Goal: Task Accomplishment & Management: Use online tool/utility

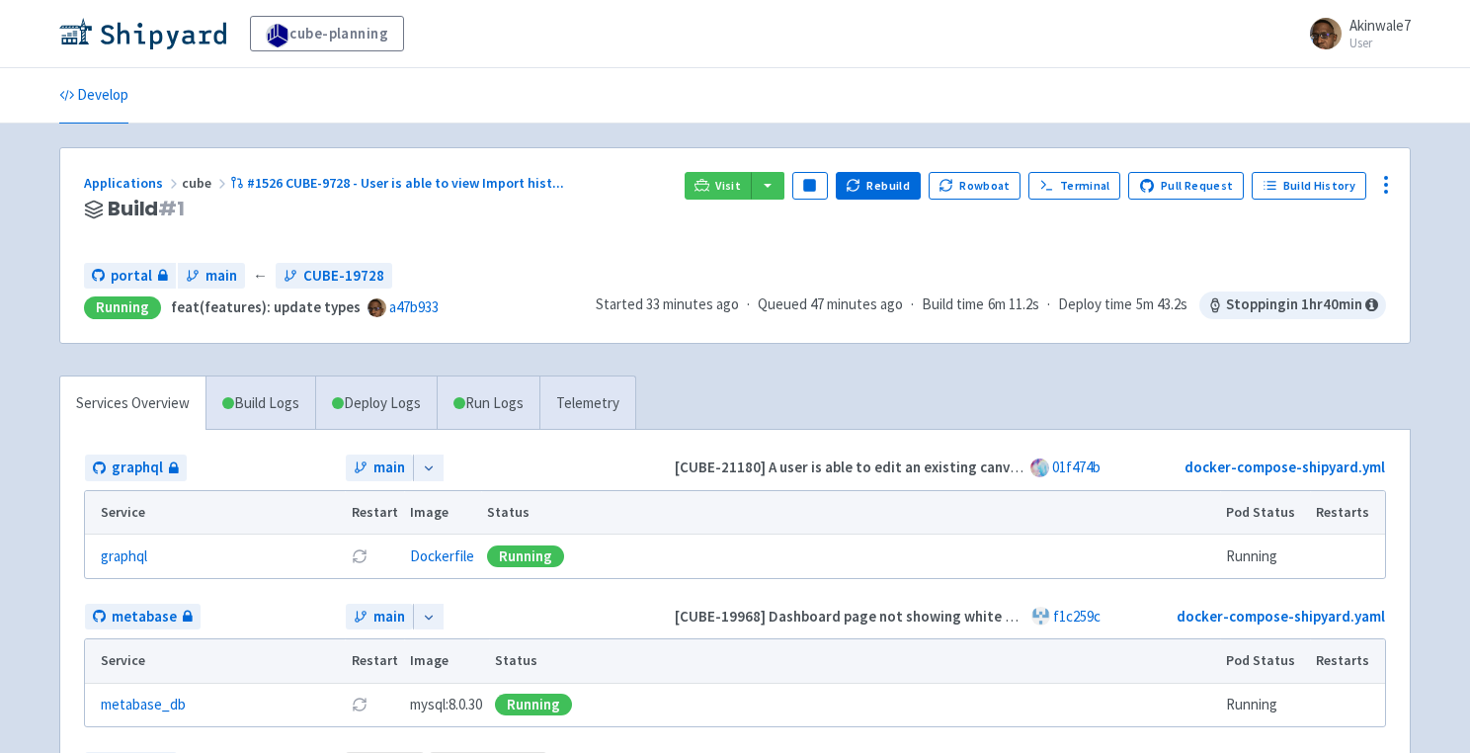
click at [434, 470] on icon at bounding box center [429, 468] width 14 height 14
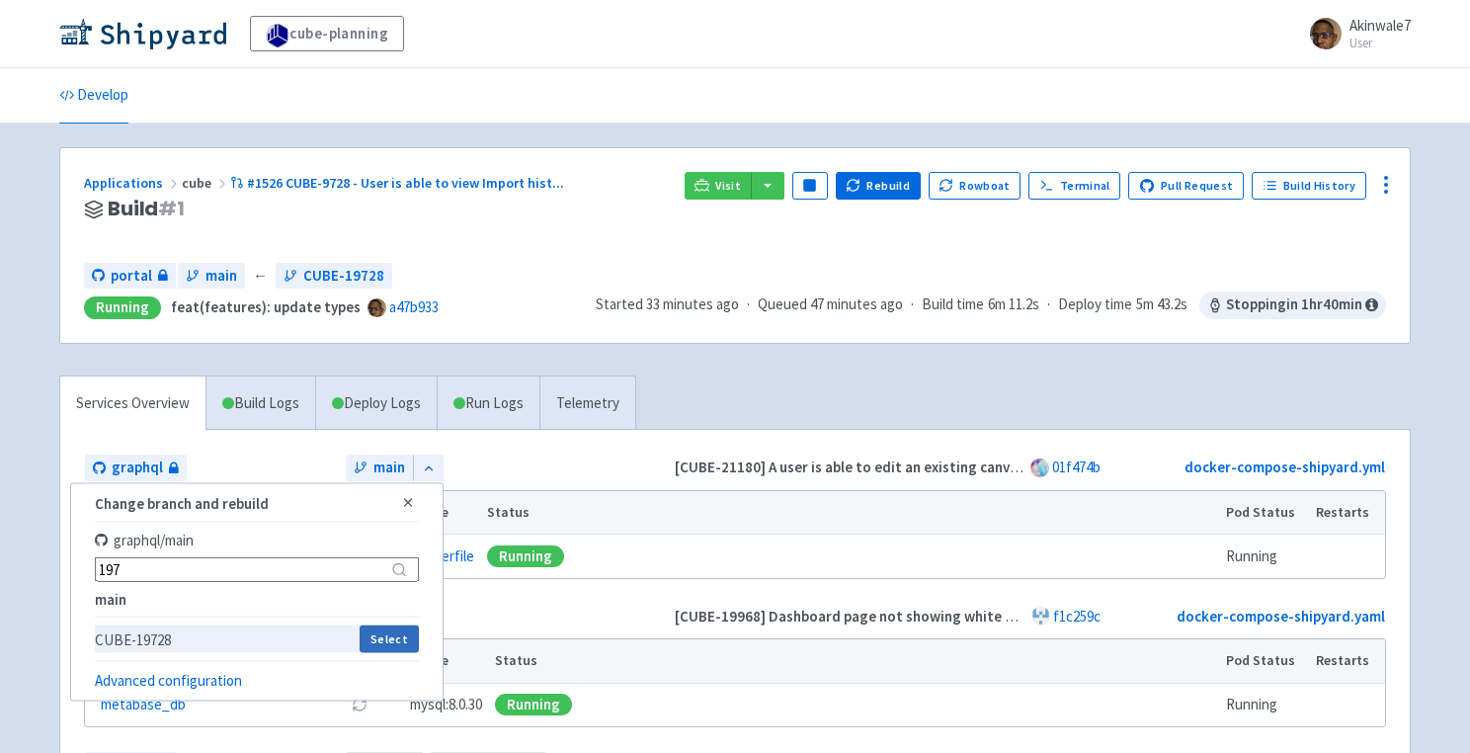
type input "197"
click at [391, 642] on button "Select" at bounding box center [389, 639] width 58 height 28
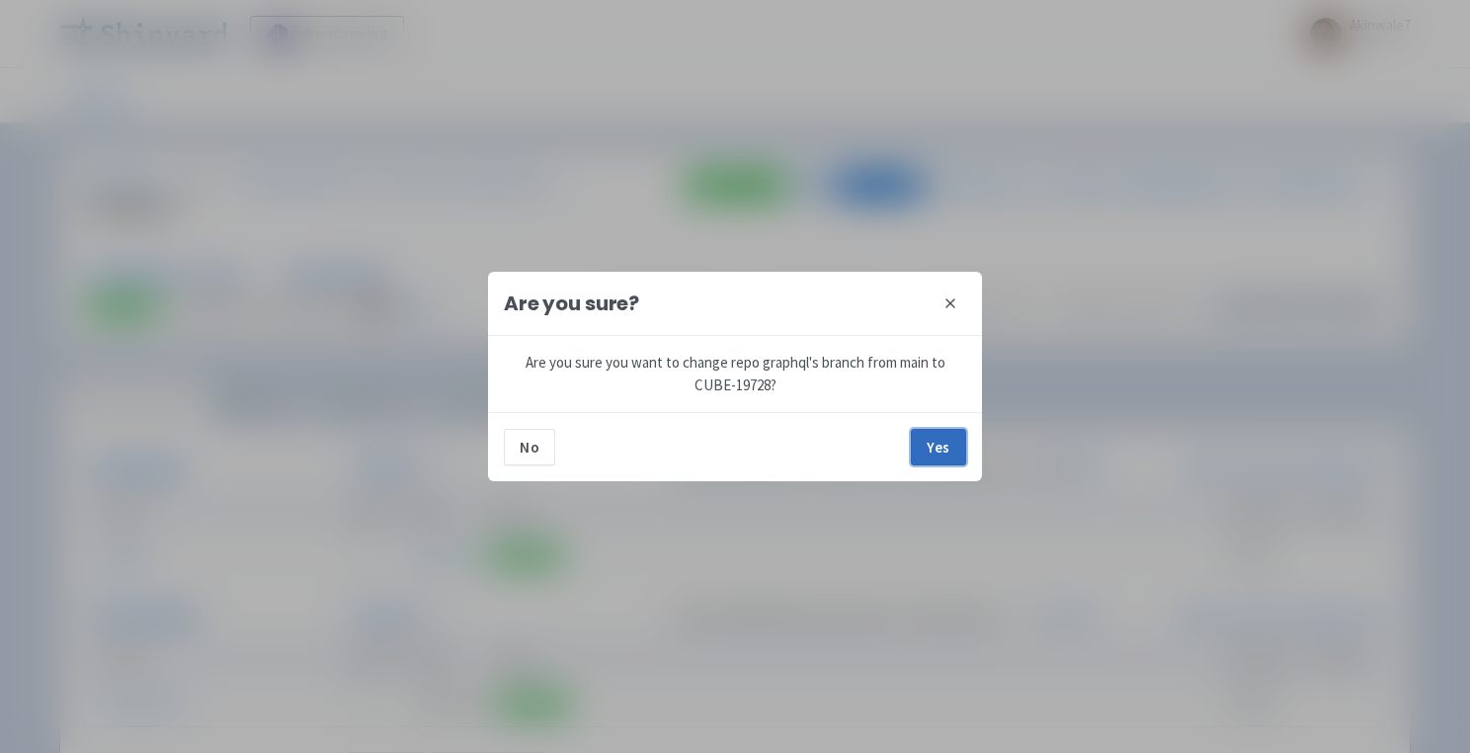
click at [952, 453] on button "Yes" at bounding box center [938, 447] width 55 height 36
